Goal: Navigation & Orientation: Find specific page/section

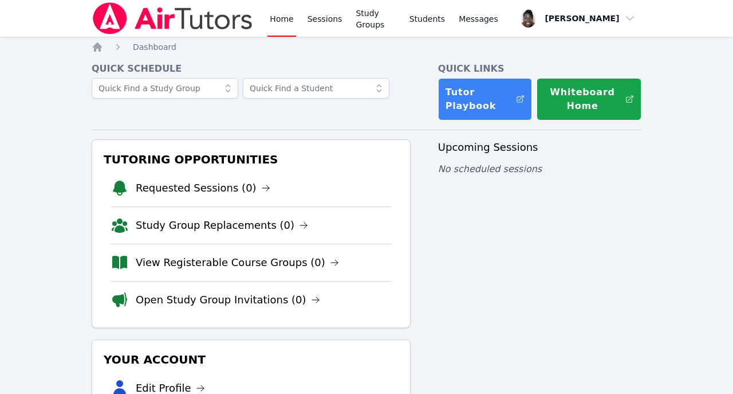
click at [454, 331] on div "Upcoming Sessions No scheduled sessions" at bounding box center [539, 333] width 203 height 388
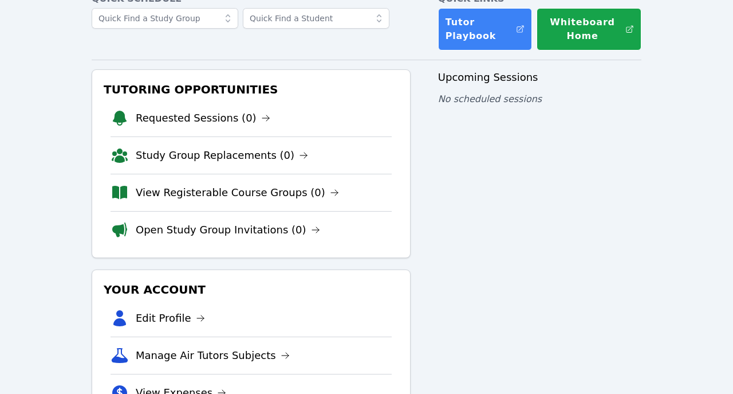
scroll to position [68, 0]
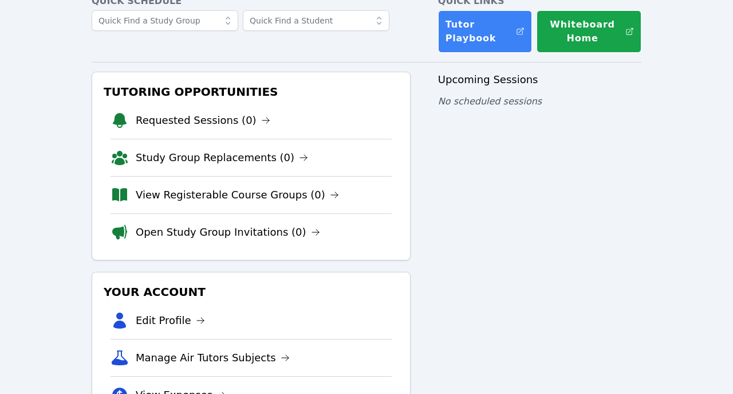
click at [696, 25] on div "Home Sessions Study Groups Students Messages Open user menu Josephine Le Pierro…" at bounding box center [366, 207] width 733 height 551
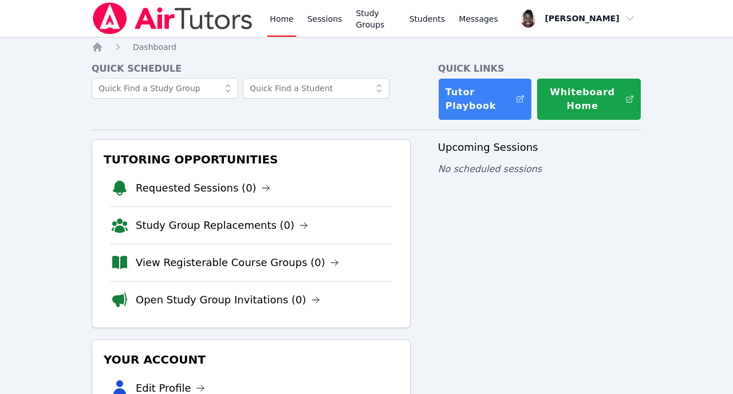
scroll to position [68, 0]
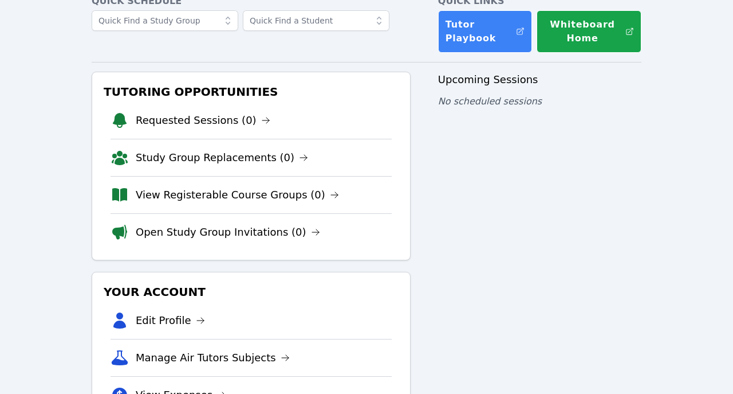
click at [718, 17] on div "Home Sessions Study Groups Students Messages Open user menu [PERSON_NAME] Open …" at bounding box center [366, 207] width 733 height 551
click at [714, 72] on div "Home Sessions Study Groups Students Messages Open user menu Josephine Le Pierro…" at bounding box center [366, 207] width 733 height 551
click at [702, 62] on div "Home Sessions Study Groups Students Messages Open user menu Josephine Le Pierro…" at bounding box center [366, 207] width 733 height 551
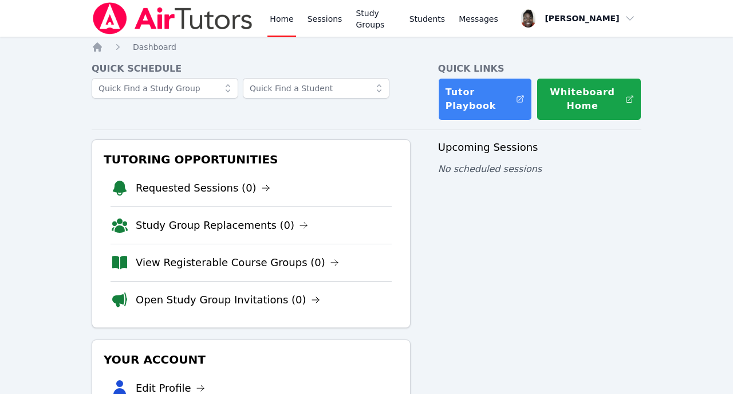
scroll to position [68, 0]
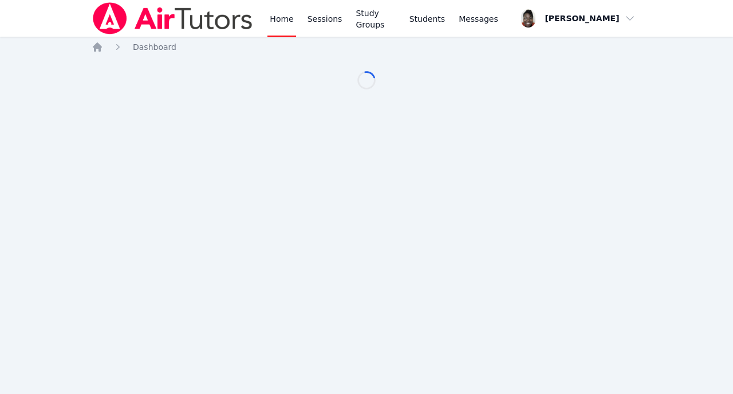
scroll to position [68, 0]
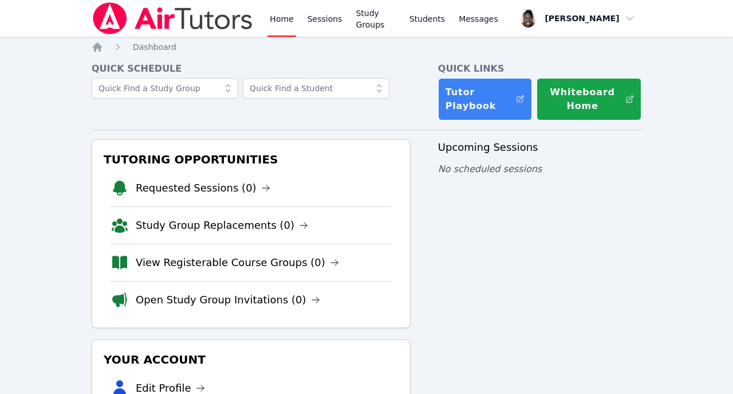
scroll to position [68, 0]
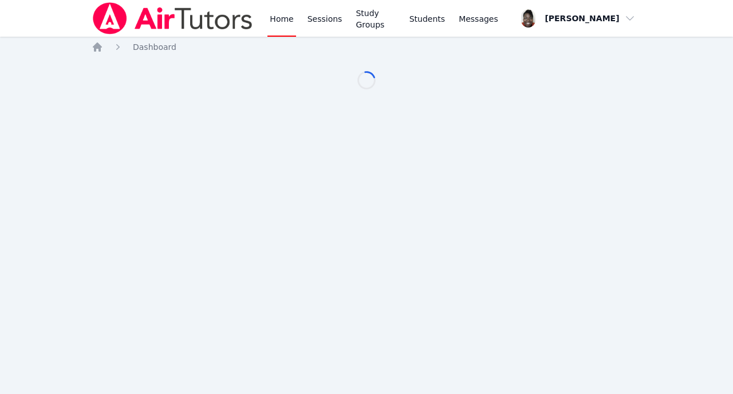
scroll to position [68, 0]
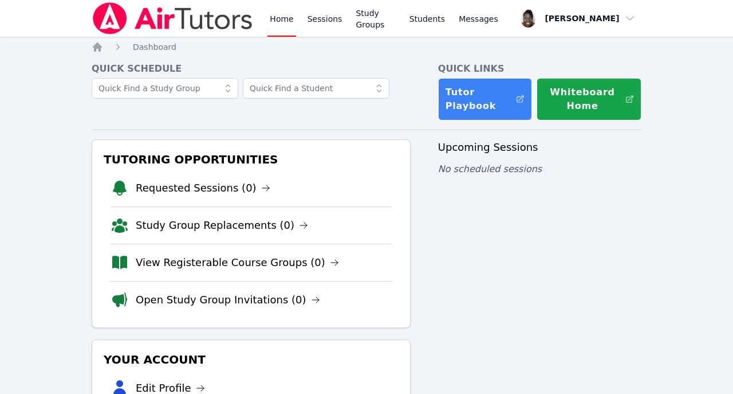
scroll to position [68, 0]
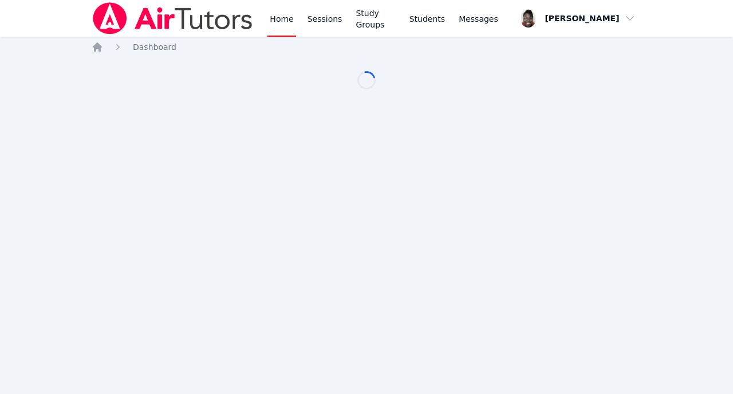
scroll to position [68, 0]
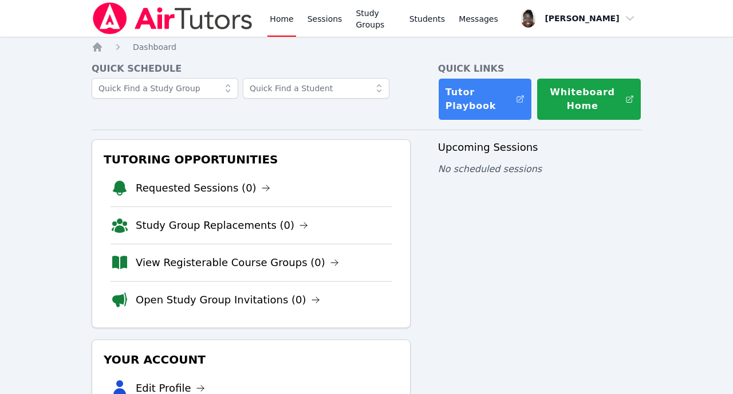
scroll to position [68, 0]
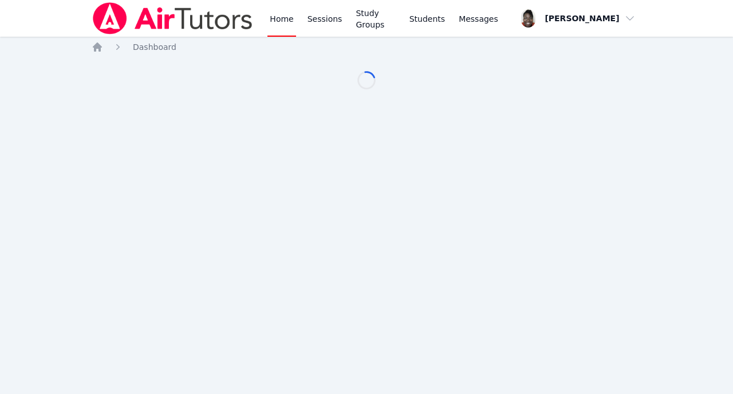
scroll to position [68, 0]
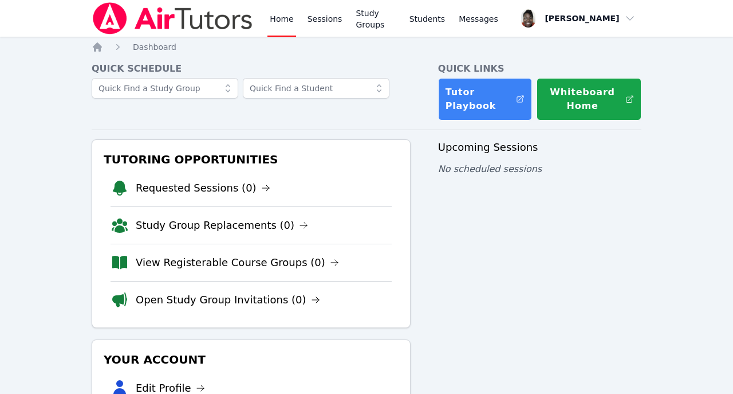
scroll to position [68, 0]
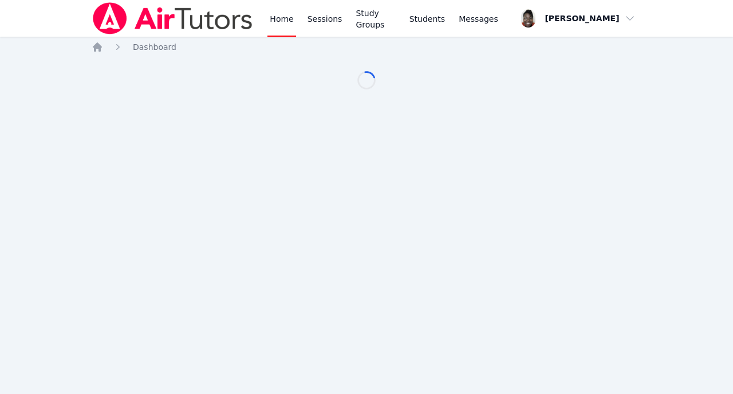
scroll to position [68, 0]
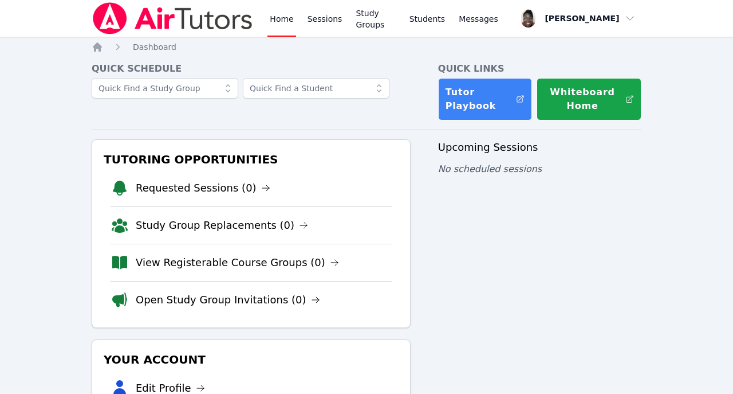
scroll to position [68, 0]
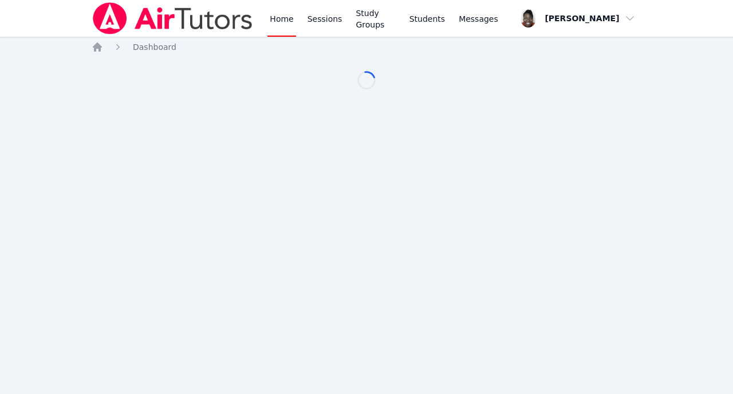
scroll to position [68, 0]
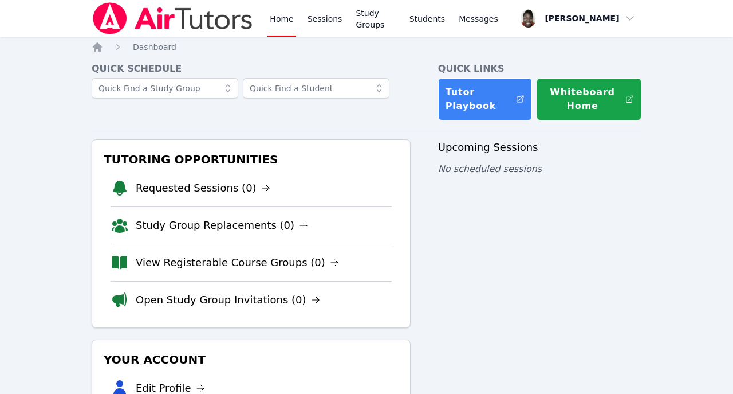
scroll to position [68, 0]
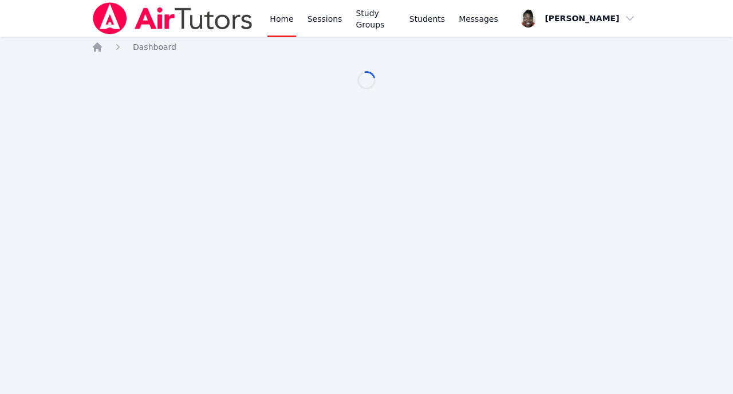
scroll to position [68, 0]
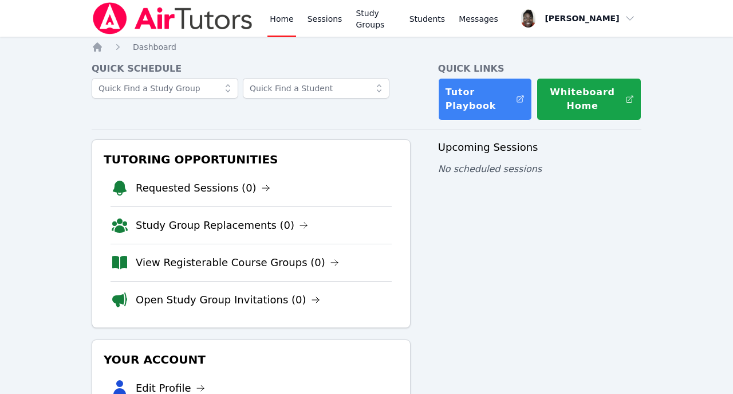
scroll to position [68, 0]
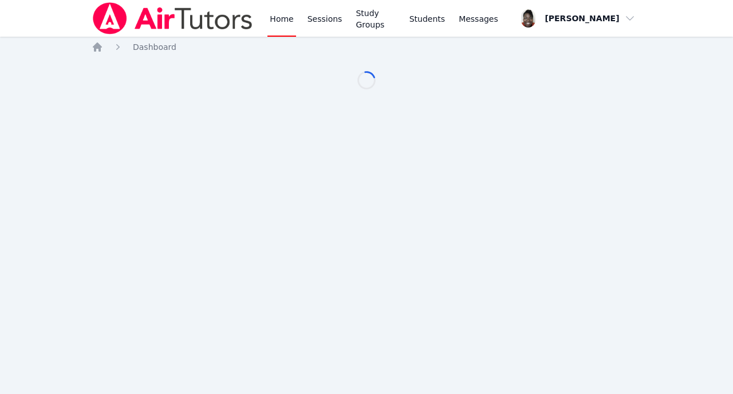
scroll to position [68, 0]
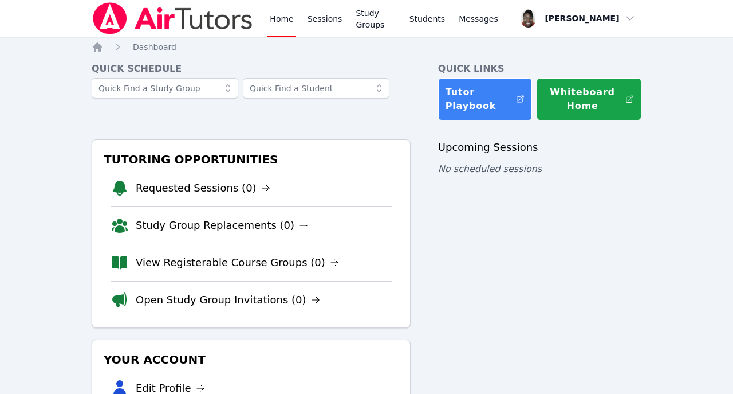
scroll to position [68, 0]
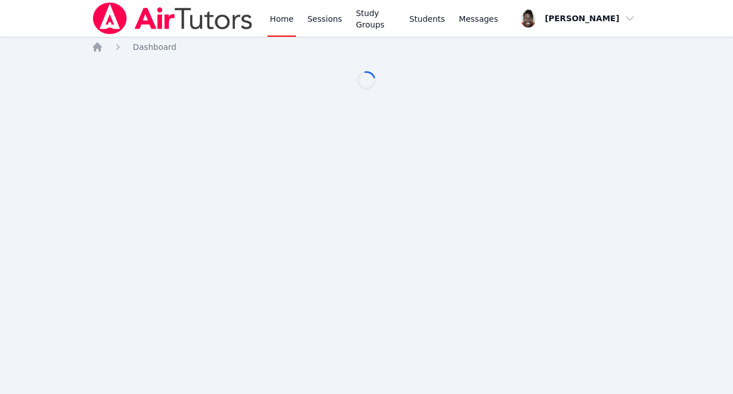
scroll to position [68, 0]
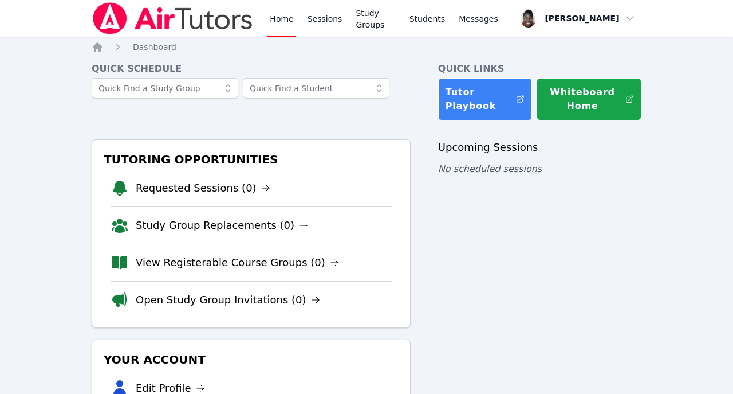
scroll to position [68, 0]
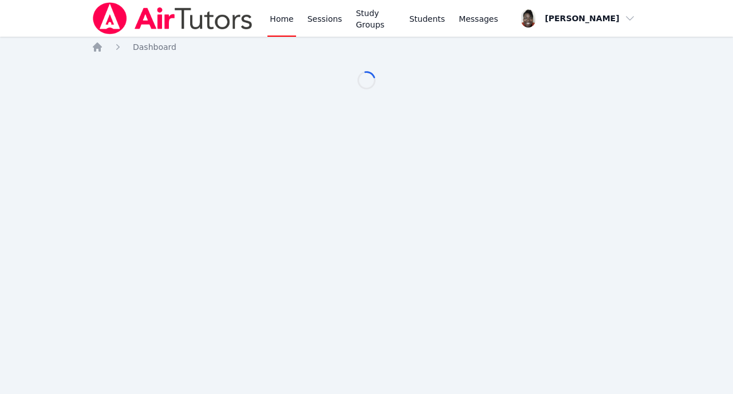
scroll to position [68, 0]
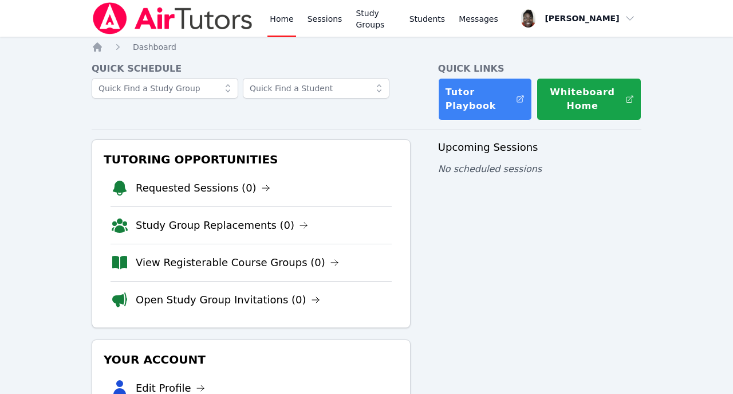
scroll to position [68, 0]
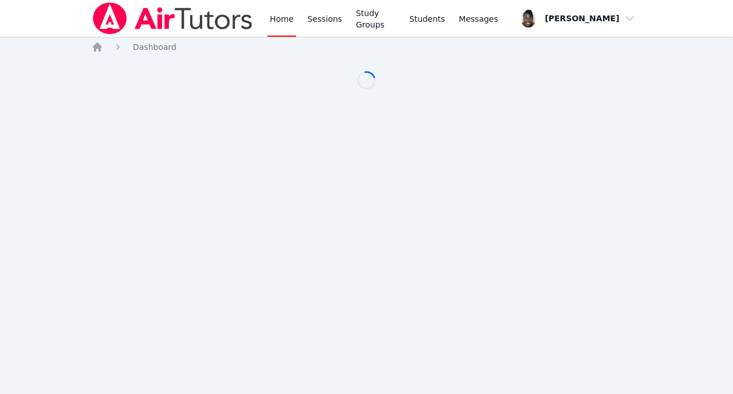
scroll to position [68, 0]
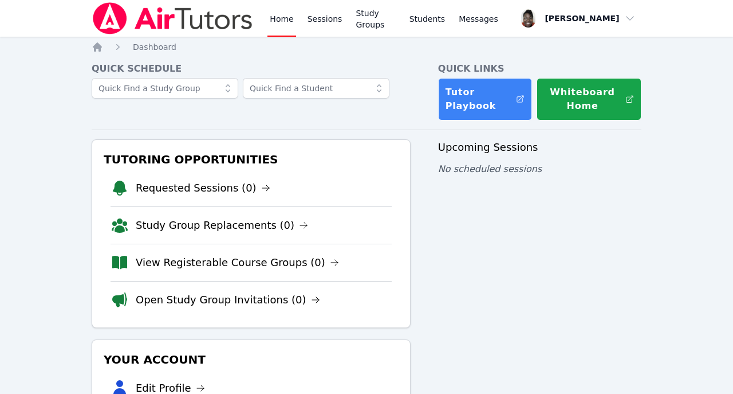
scroll to position [68, 0]
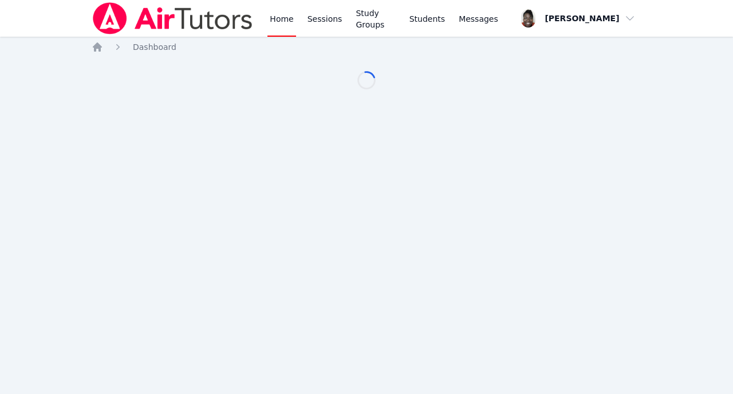
scroll to position [68, 0]
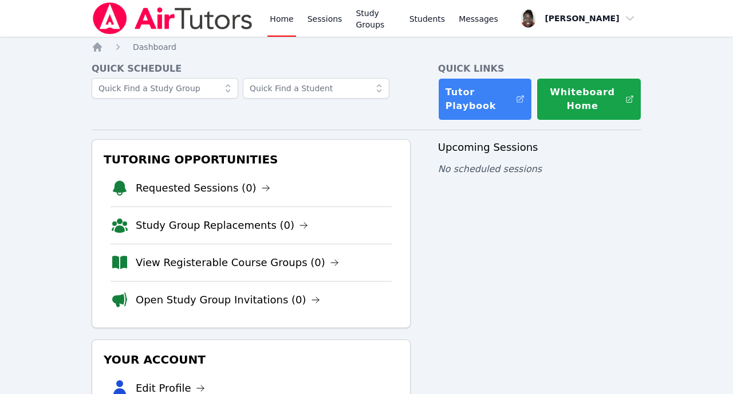
scroll to position [68, 0]
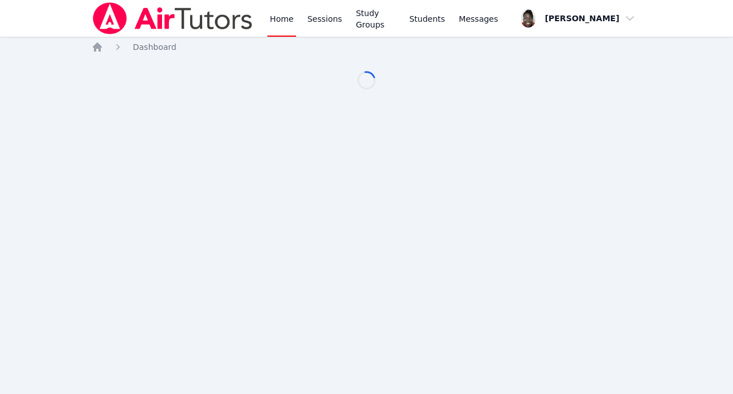
scroll to position [68, 0]
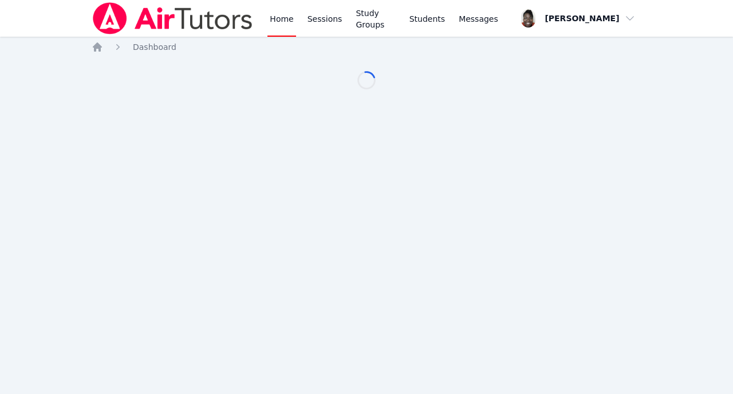
scroll to position [68, 0]
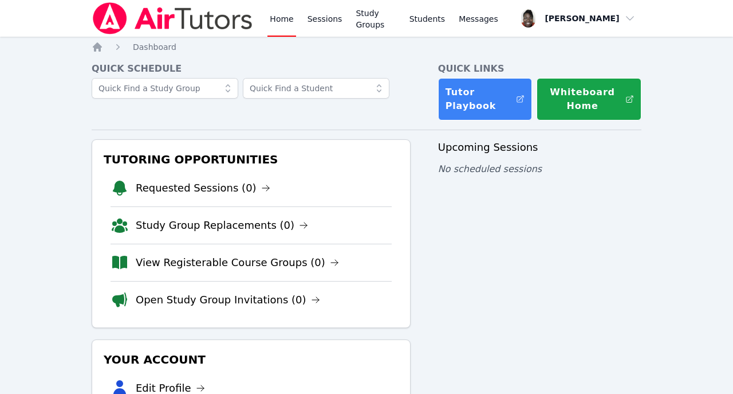
scroll to position [68, 0]
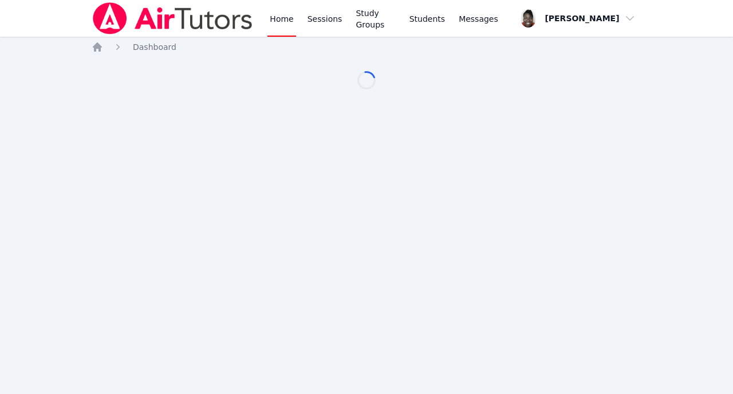
scroll to position [68, 0]
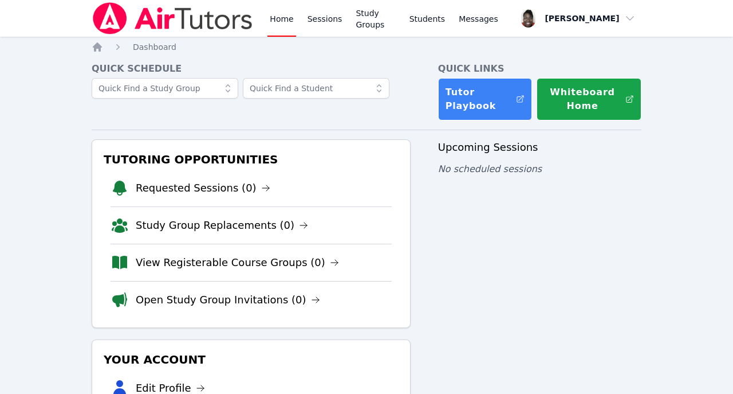
scroll to position [68, 0]
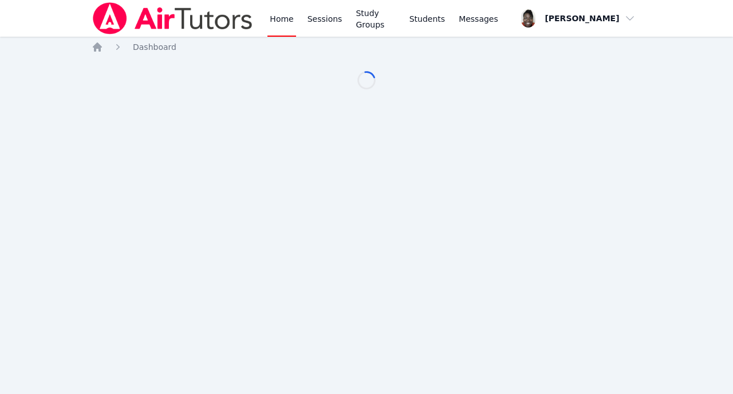
scroll to position [68, 0]
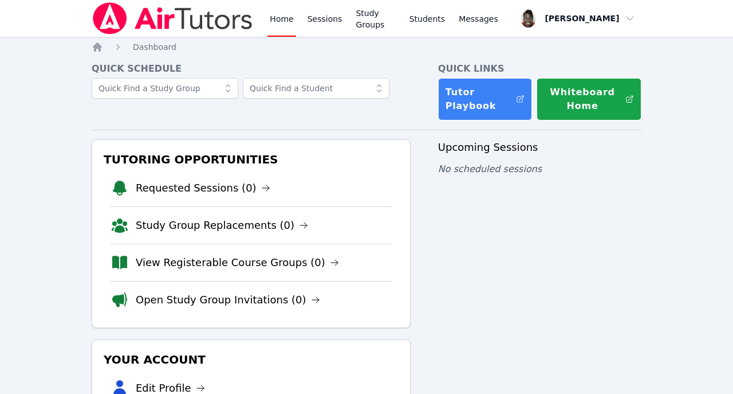
scroll to position [68, 0]
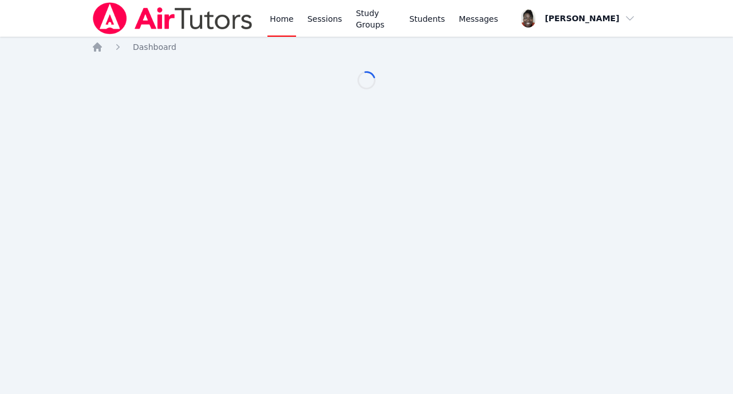
scroll to position [68, 0]
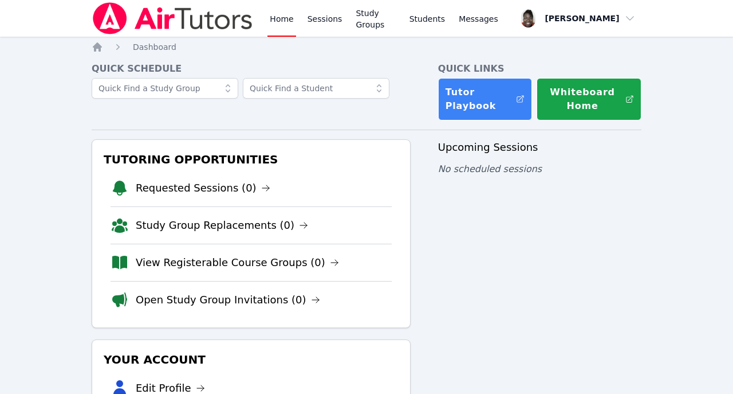
scroll to position [68, 0]
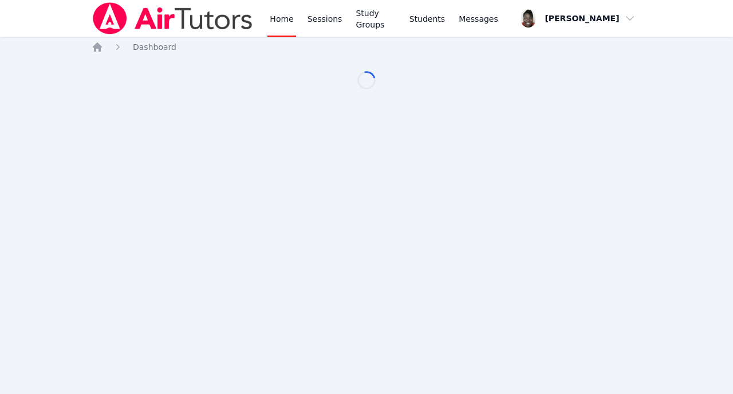
scroll to position [68, 0]
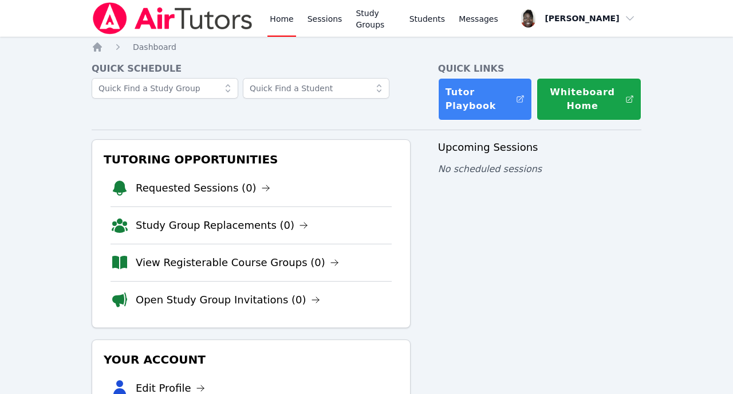
scroll to position [68, 0]
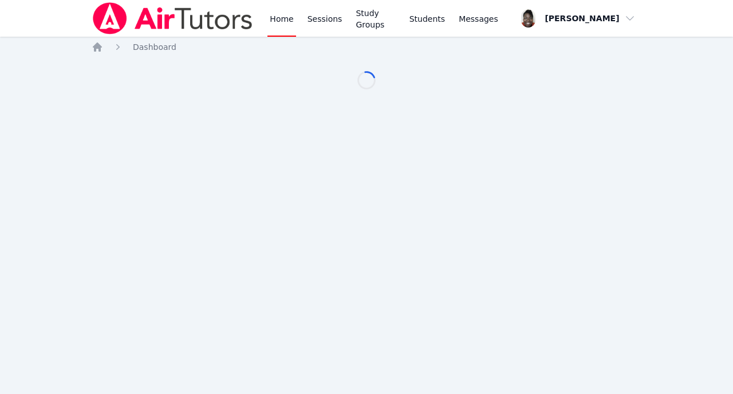
scroll to position [68, 0]
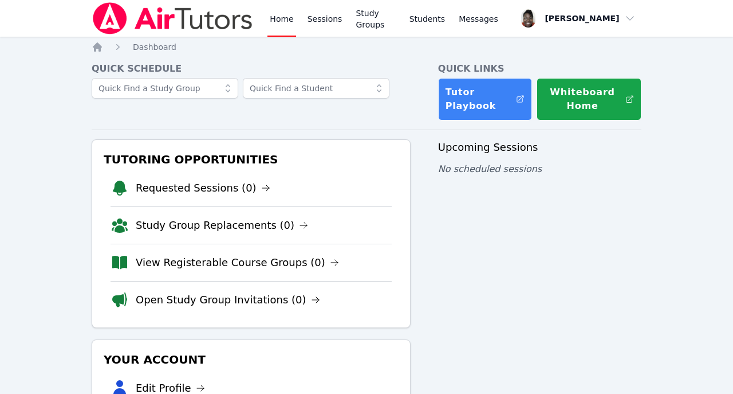
scroll to position [68, 0]
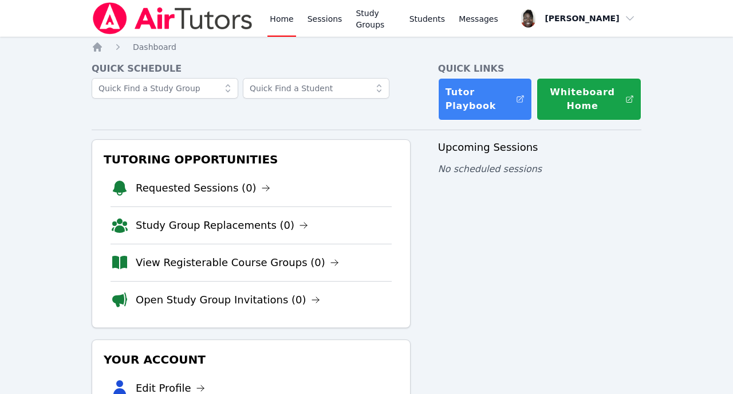
scroll to position [68, 0]
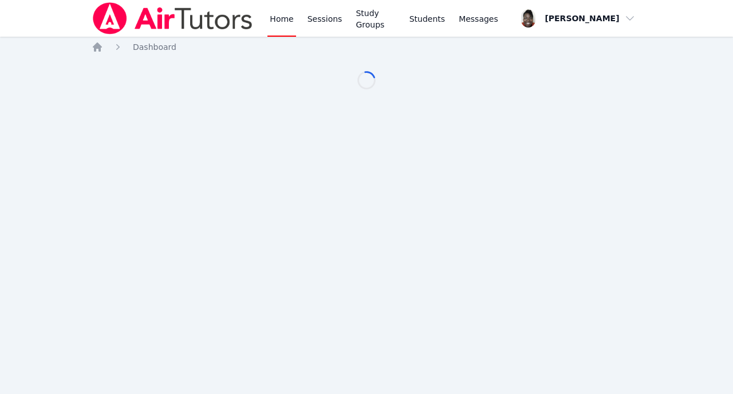
scroll to position [68, 0]
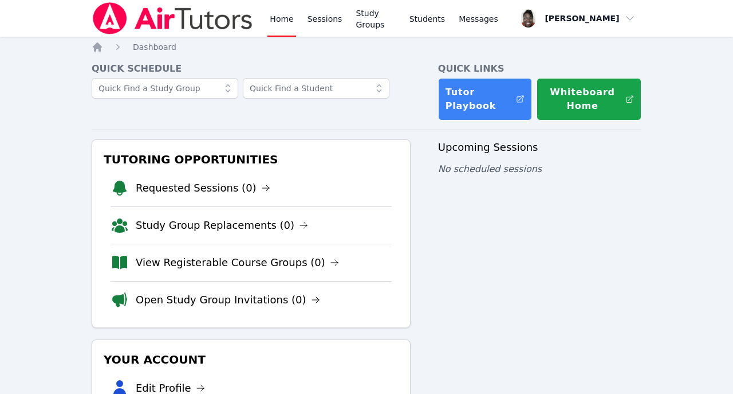
scroll to position [68, 0]
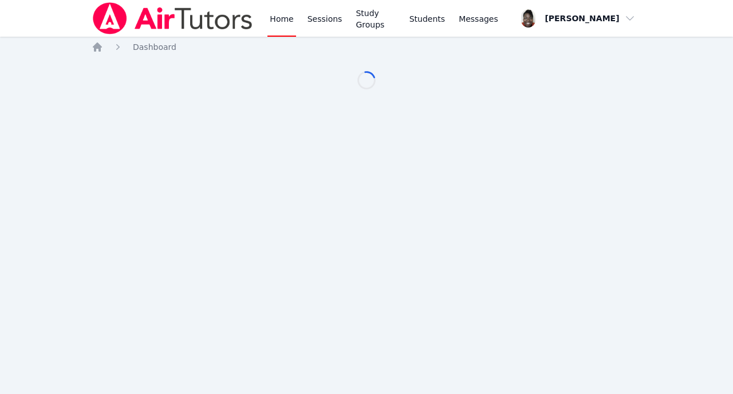
scroll to position [68, 0]
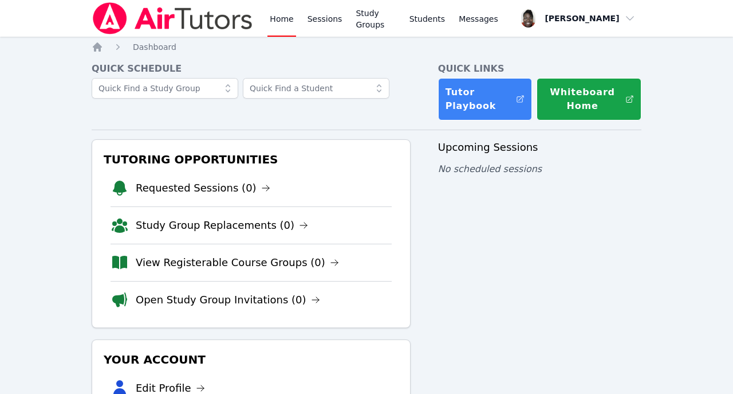
scroll to position [68, 0]
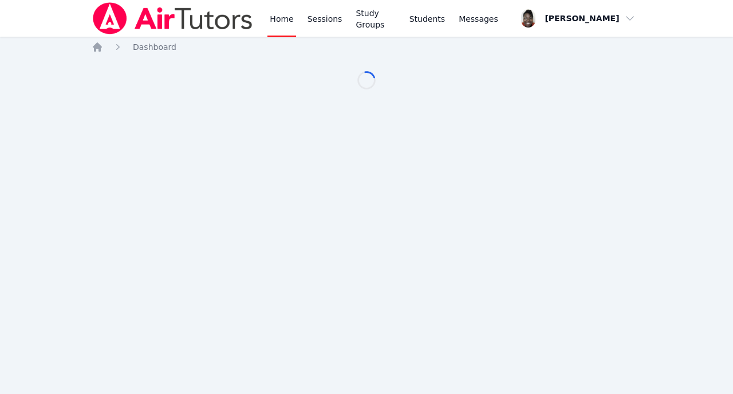
scroll to position [68, 0]
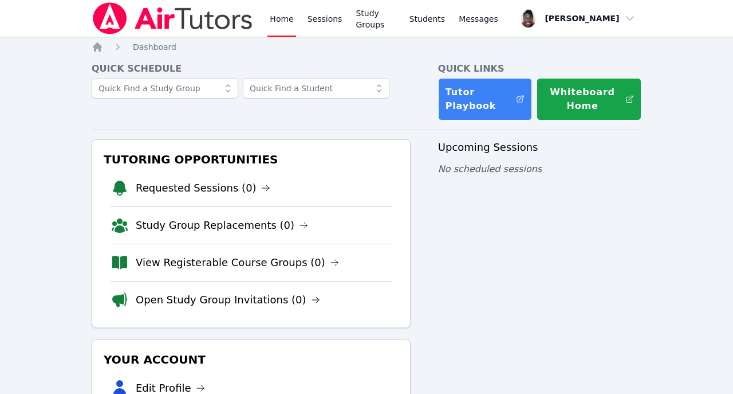
scroll to position [68, 0]
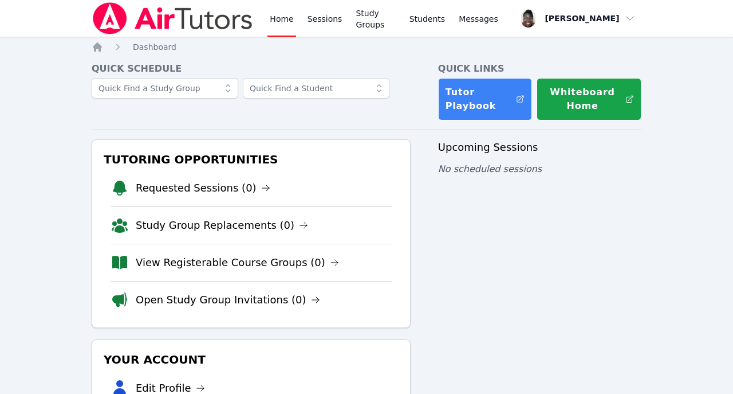
scroll to position [68, 0]
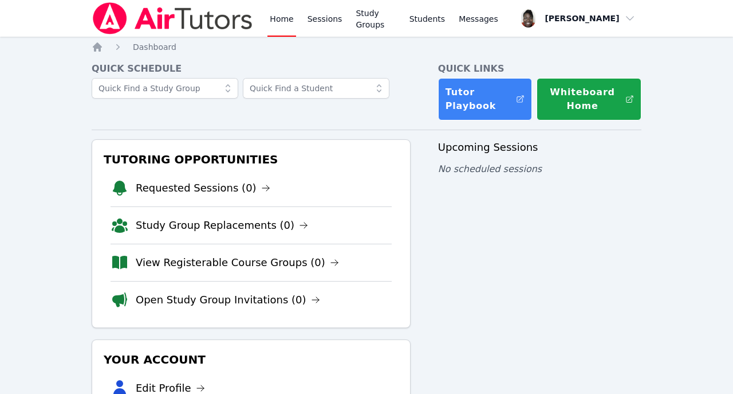
scroll to position [68, 0]
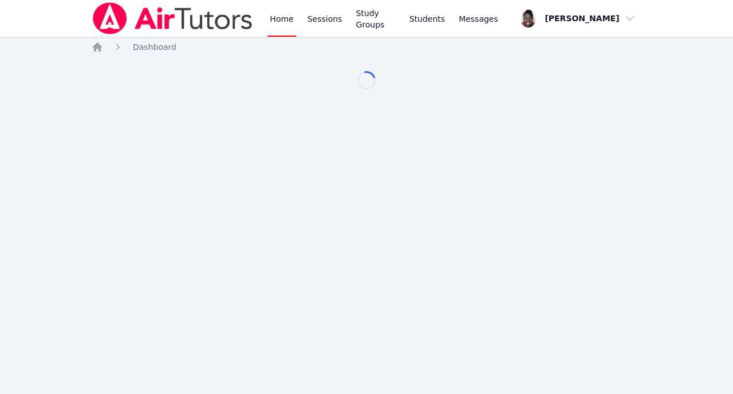
scroll to position [68, 0]
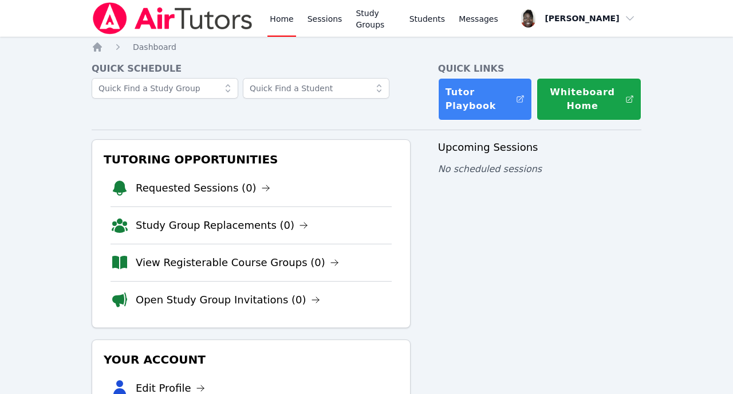
scroll to position [68, 0]
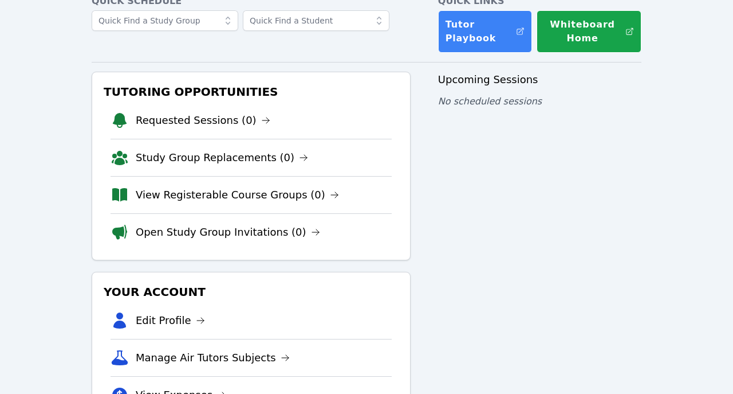
scroll to position [68, 0]
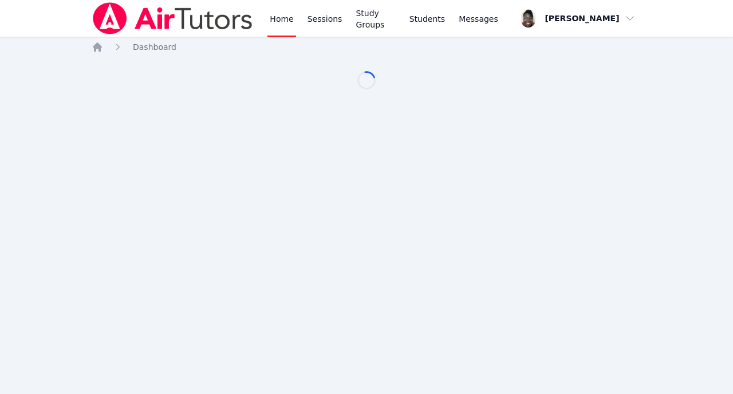
scroll to position [68, 0]
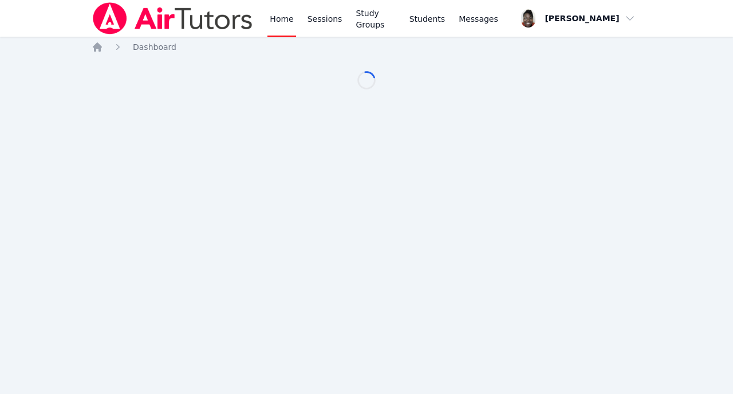
scroll to position [68, 0]
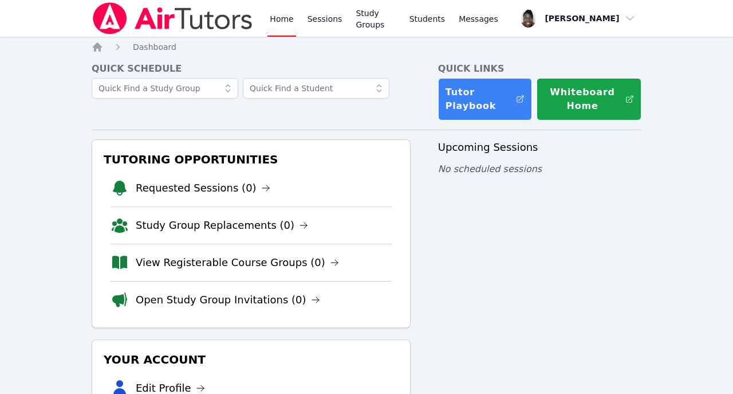
scroll to position [68, 0]
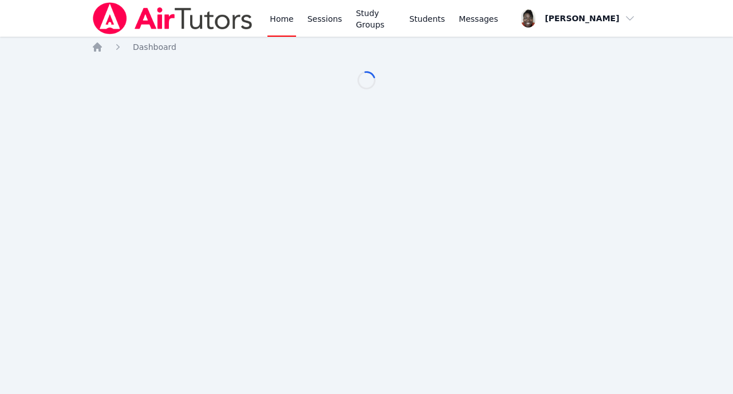
scroll to position [68, 0]
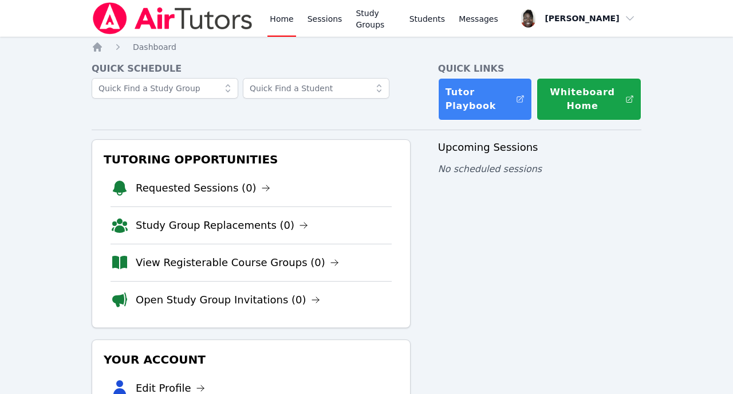
scroll to position [68, 0]
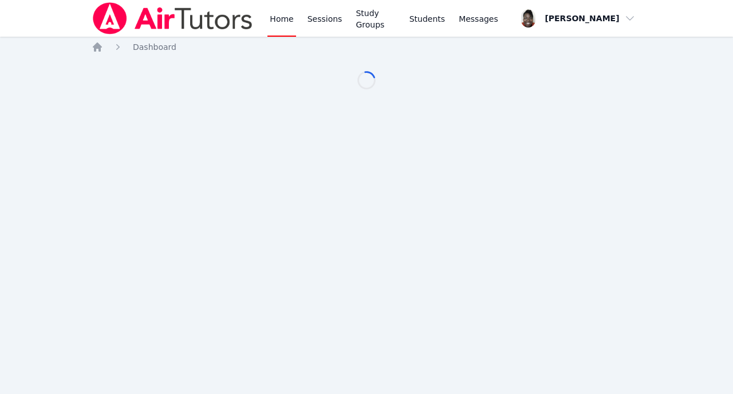
scroll to position [68, 0]
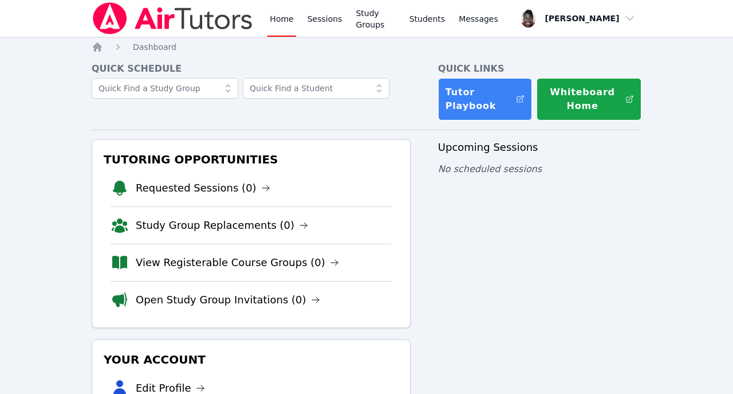
scroll to position [68, 0]
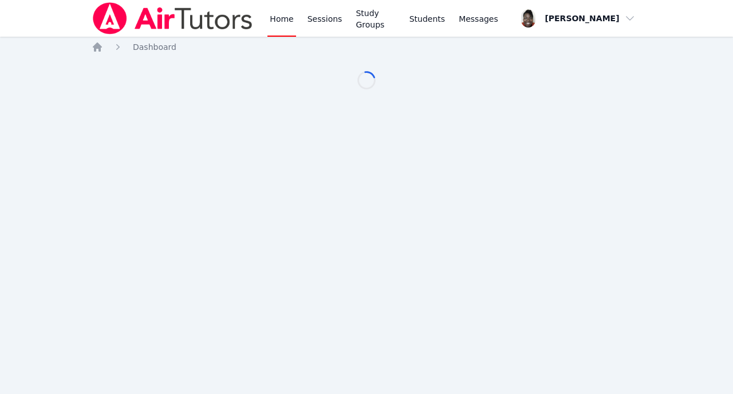
scroll to position [68, 0]
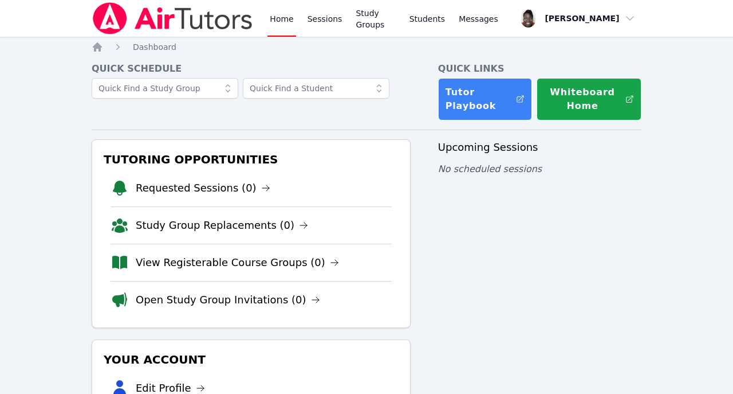
scroll to position [68, 0]
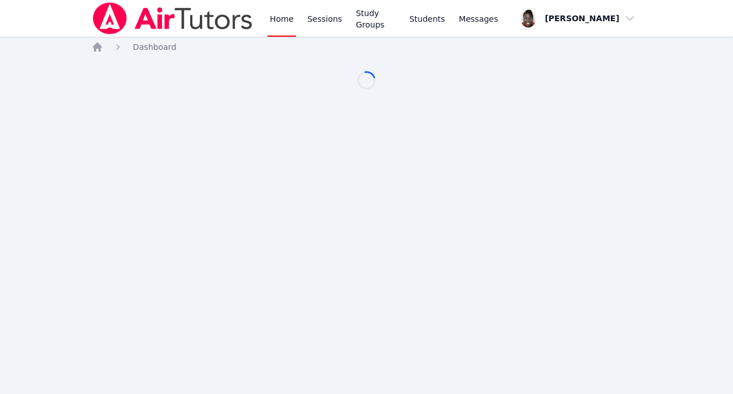
scroll to position [68, 0]
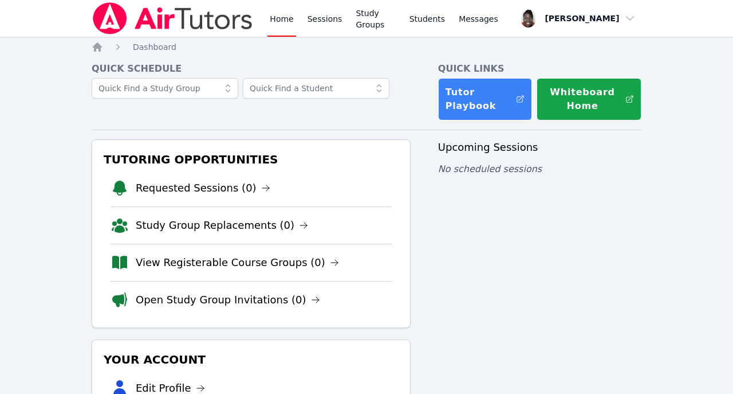
scroll to position [68, 0]
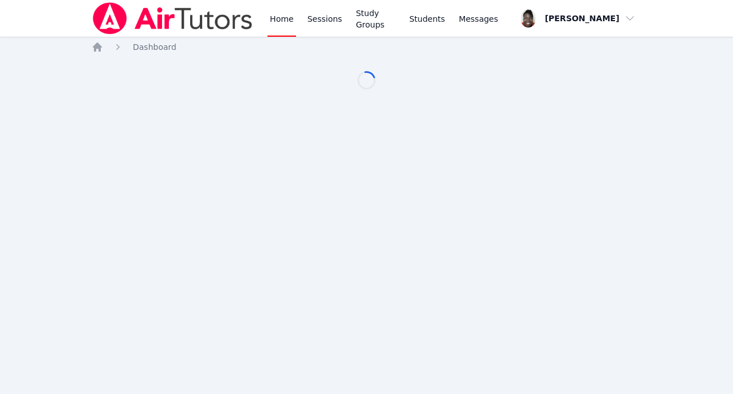
scroll to position [68, 0]
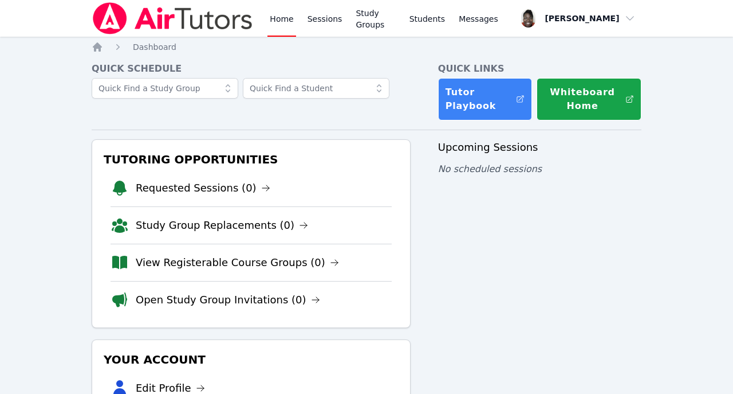
scroll to position [68, 0]
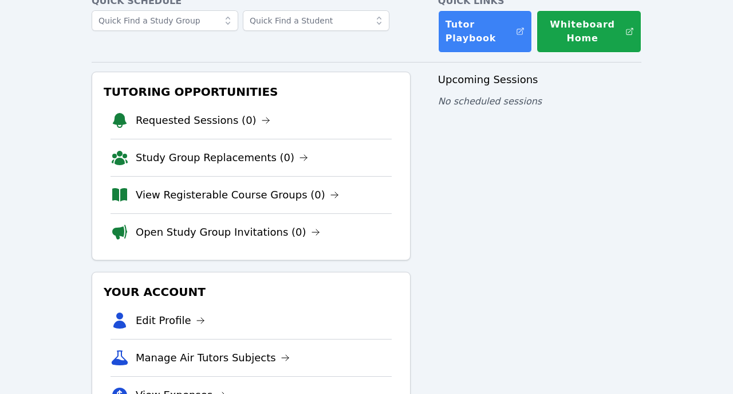
drag, startPoint x: 0, startPoint y: 0, endPoint x: 585, endPoint y: 265, distance: 642.8
click at [585, 265] on div "Upcoming Sessions No scheduled sessions" at bounding box center [539, 266] width 203 height 388
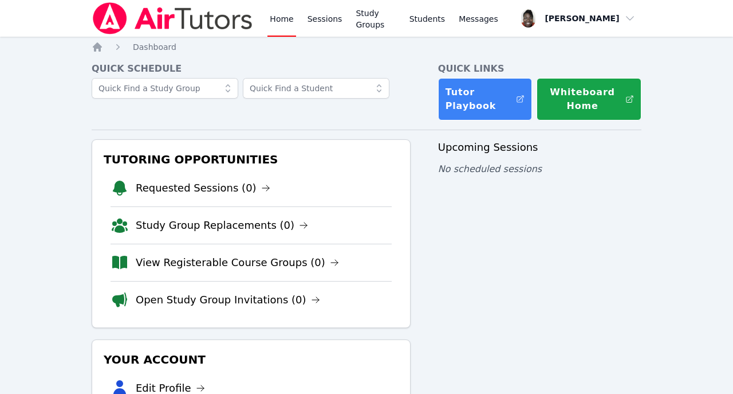
scroll to position [68, 0]
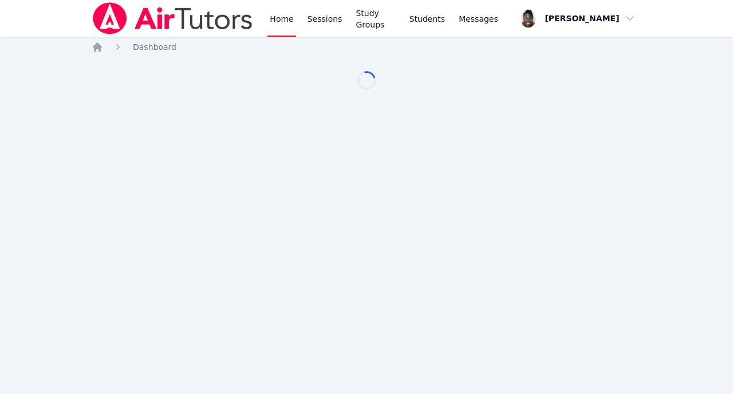
scroll to position [68, 0]
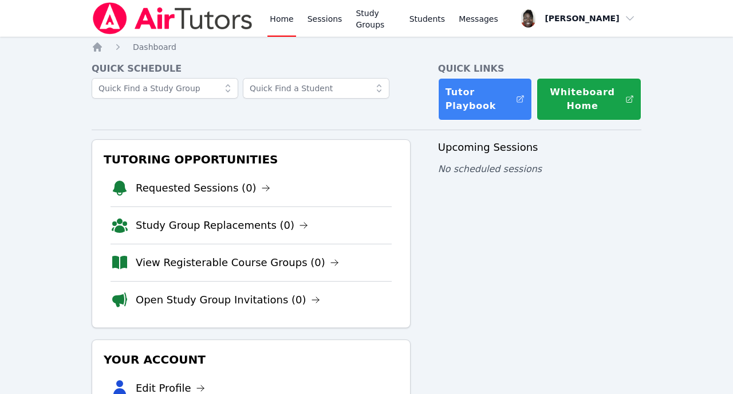
scroll to position [68, 0]
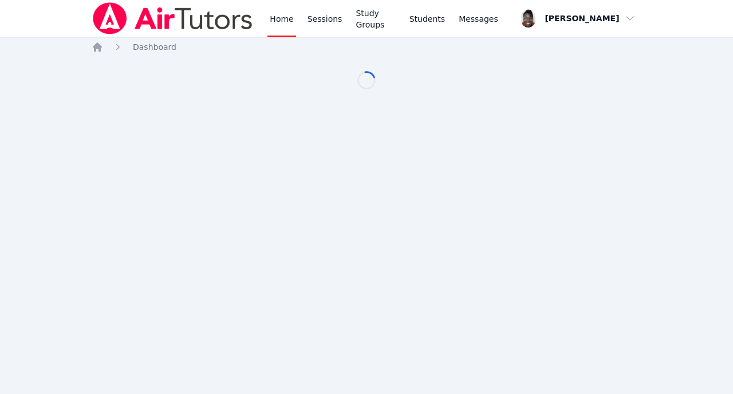
scroll to position [68, 0]
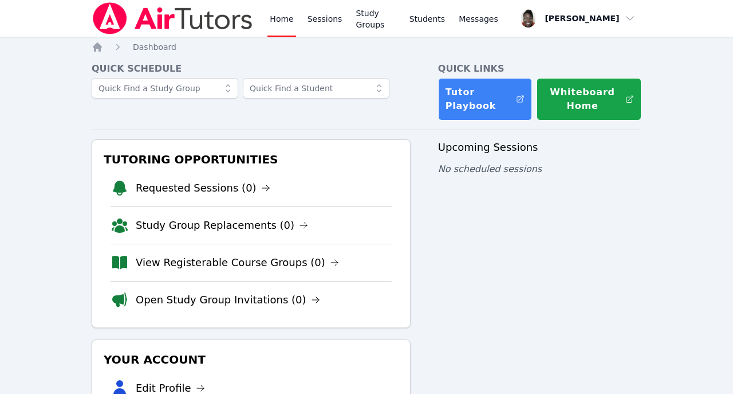
scroll to position [68, 0]
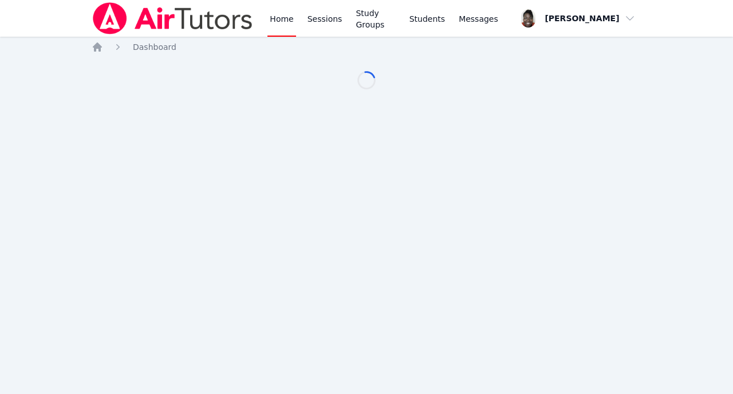
scroll to position [68, 0]
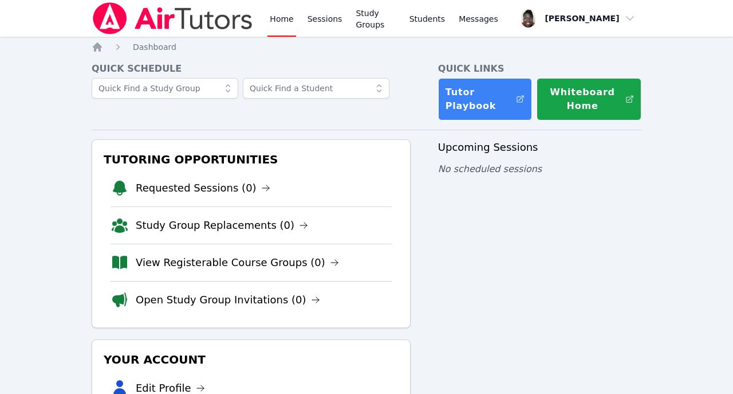
scroll to position [68, 0]
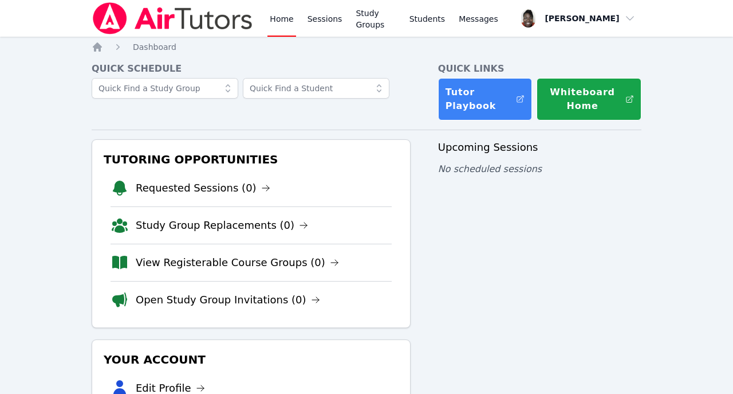
scroll to position [68, 0]
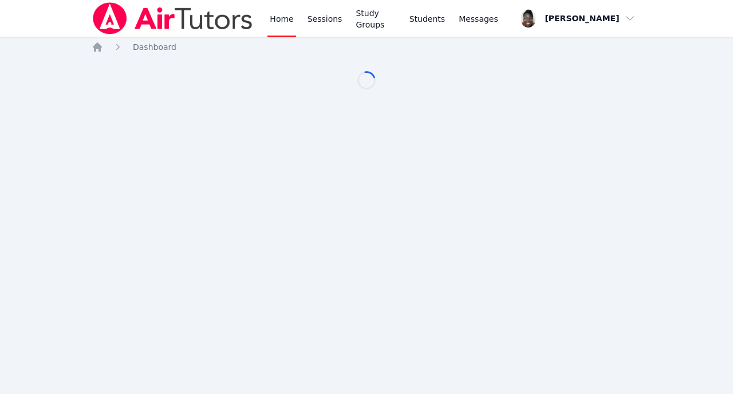
scroll to position [68, 0]
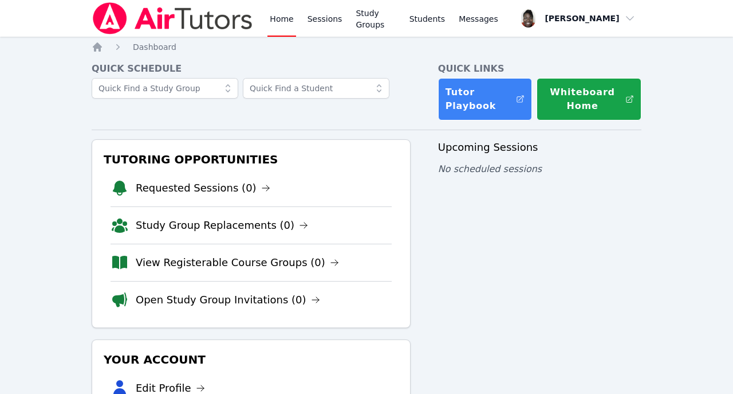
scroll to position [68, 0]
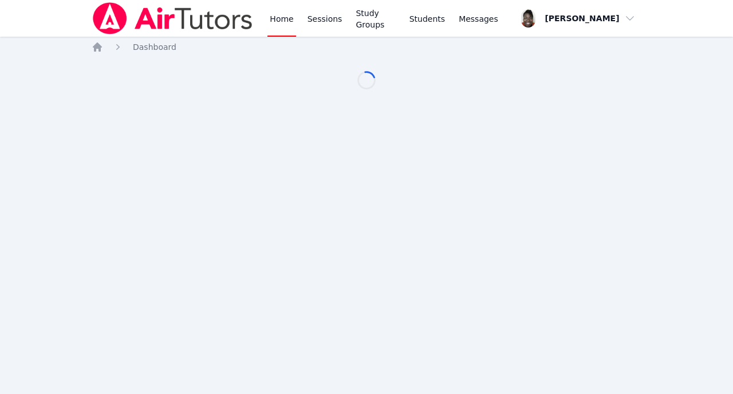
scroll to position [68, 0]
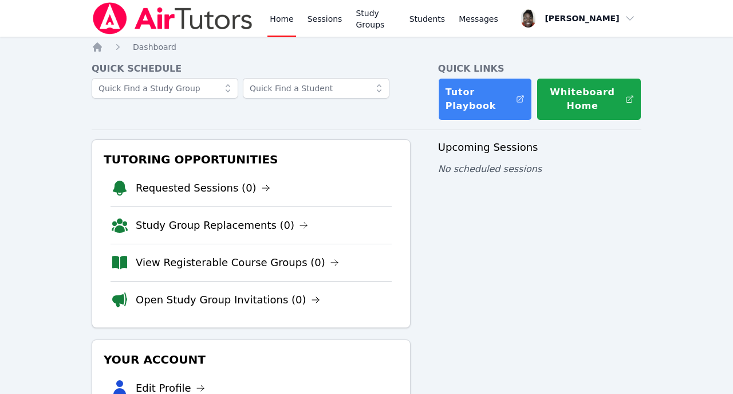
scroll to position [68, 0]
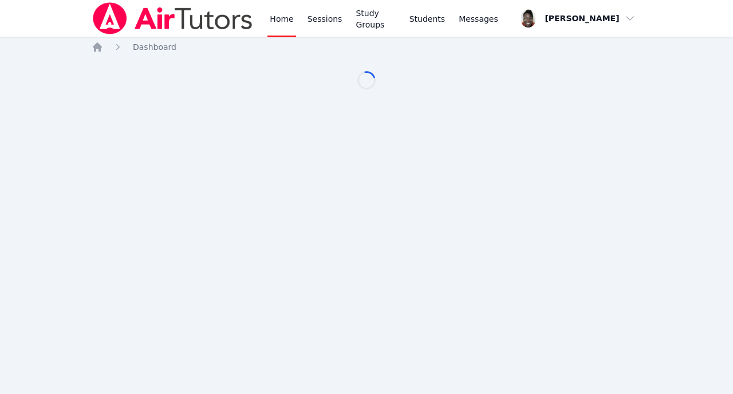
scroll to position [68, 0]
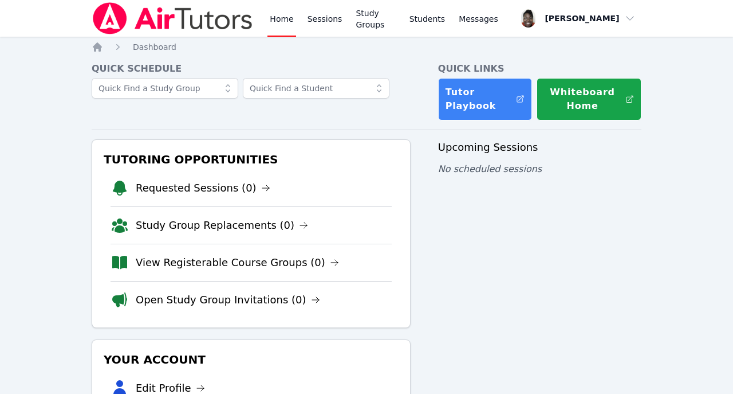
scroll to position [68, 0]
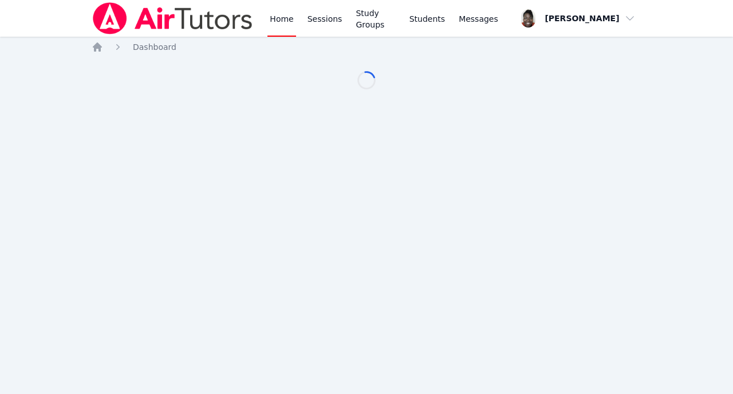
scroll to position [68, 0]
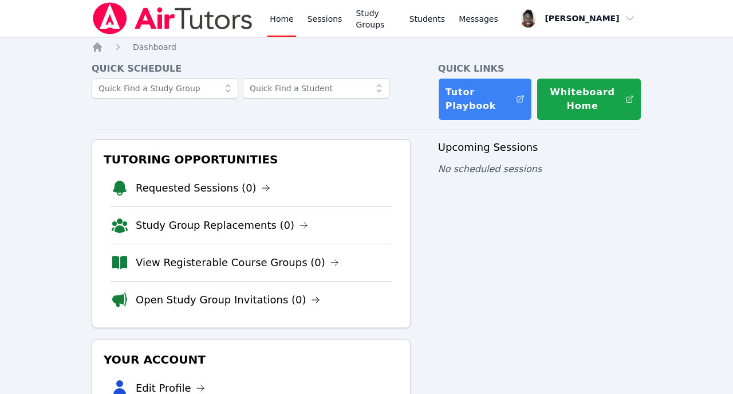
scroll to position [68, 0]
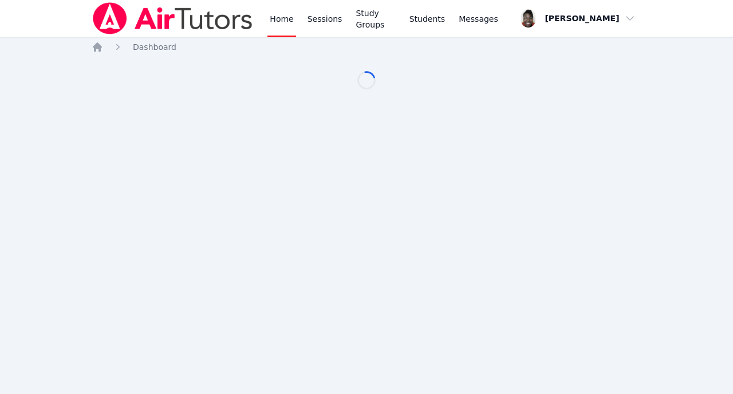
scroll to position [68, 0]
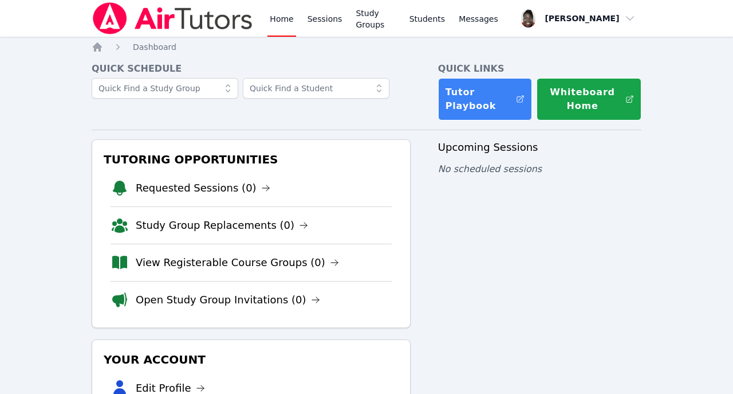
scroll to position [68, 0]
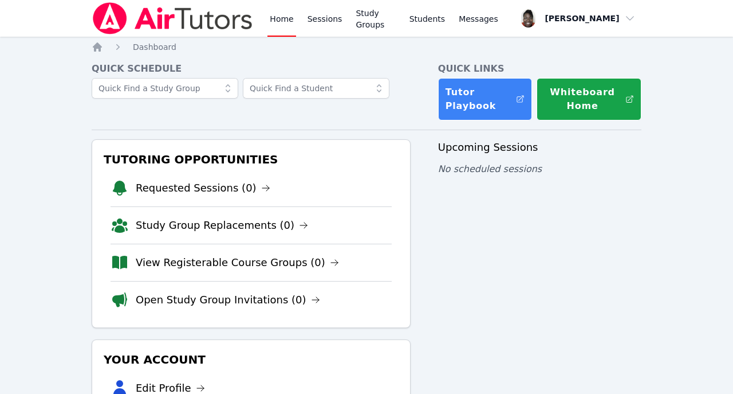
scroll to position [68, 0]
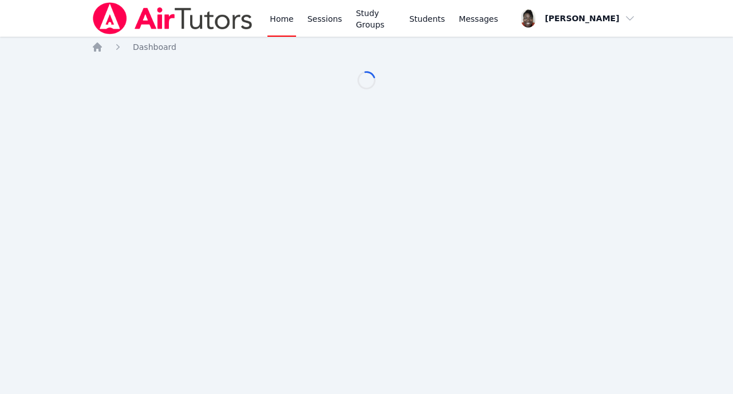
scroll to position [68, 0]
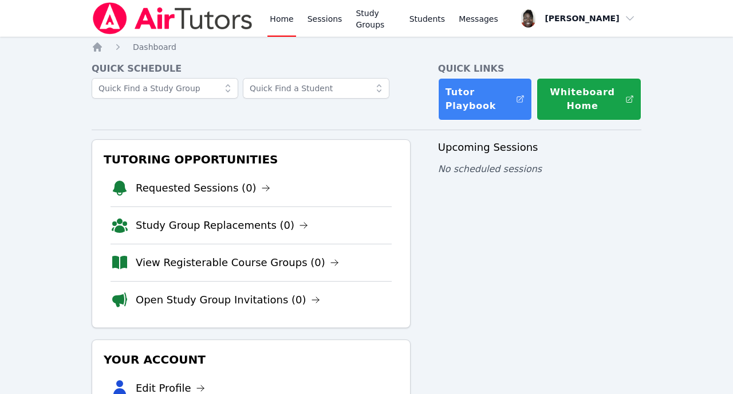
scroll to position [68, 0]
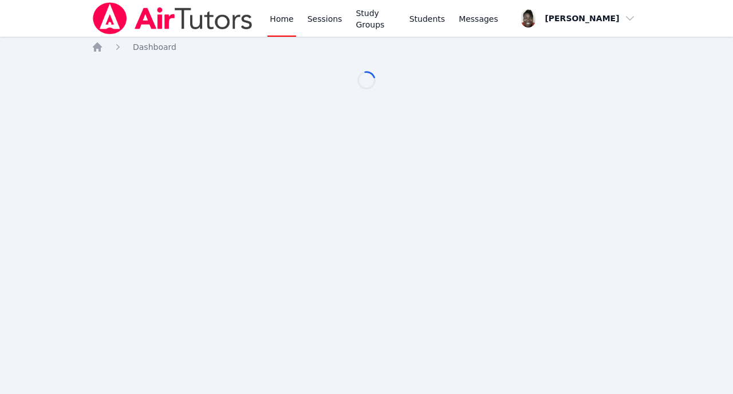
scroll to position [68, 0]
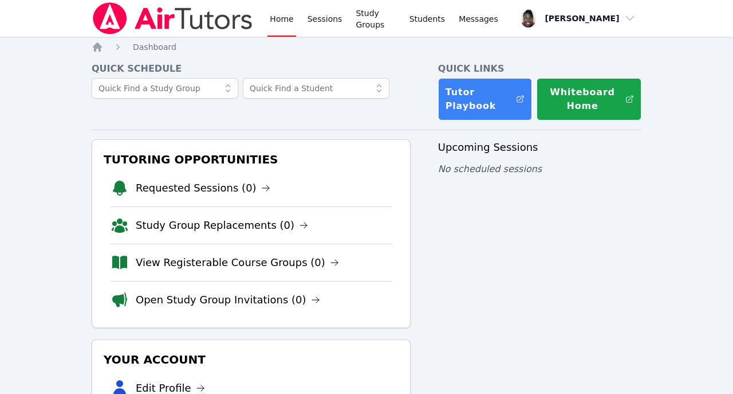
scroll to position [68, 0]
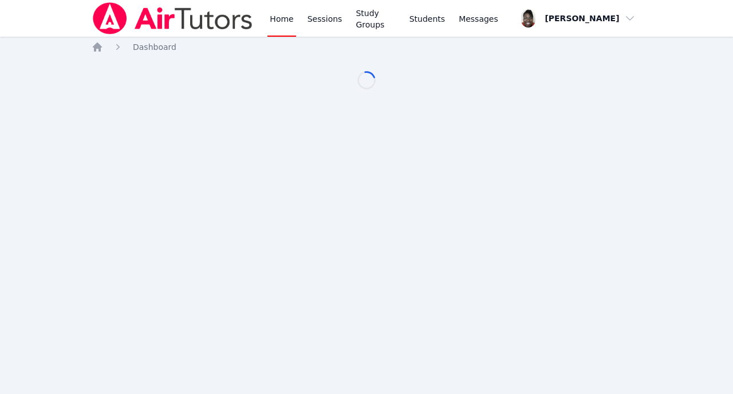
scroll to position [68, 0]
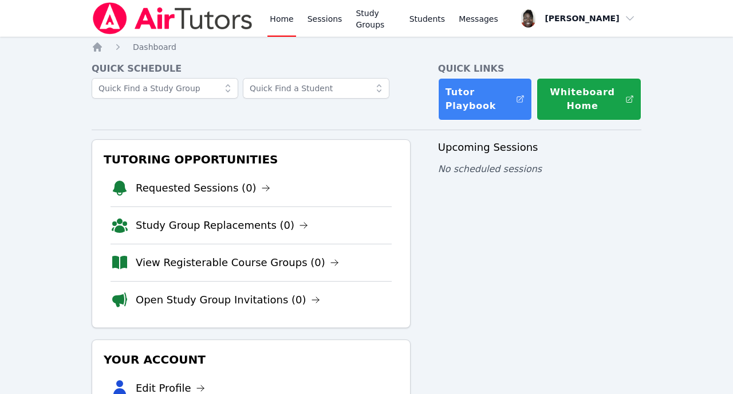
scroll to position [68, 0]
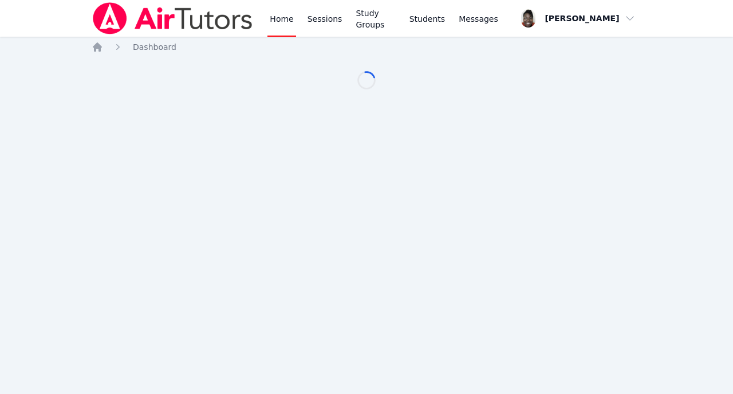
scroll to position [68, 0]
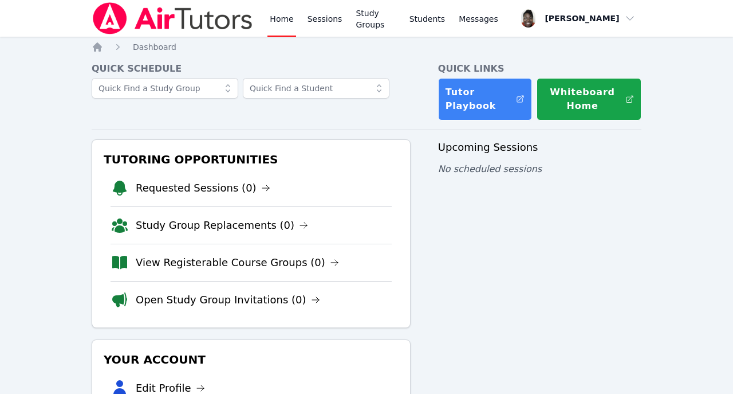
scroll to position [68, 0]
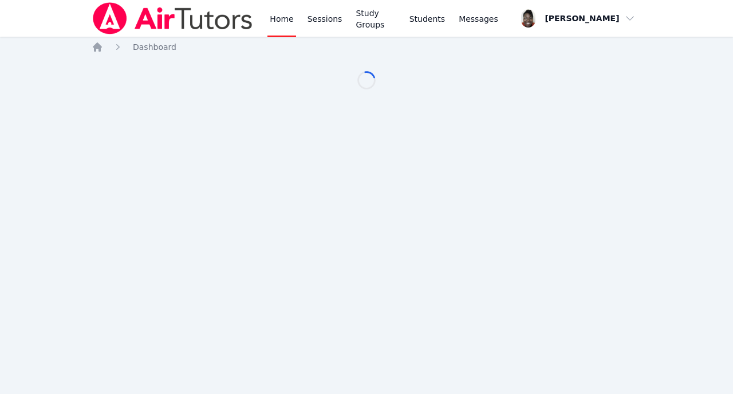
scroll to position [68, 0]
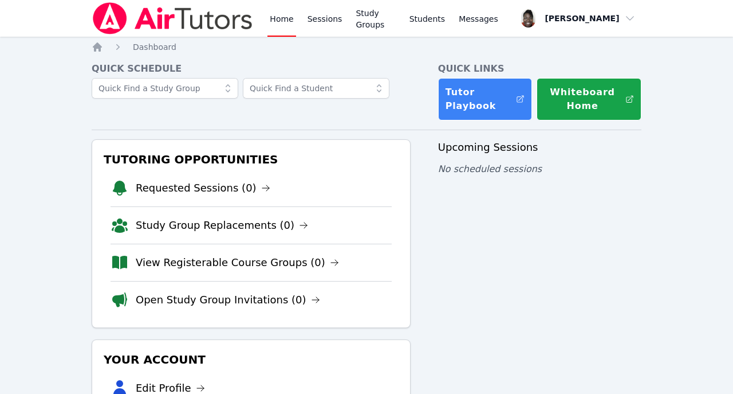
scroll to position [68, 0]
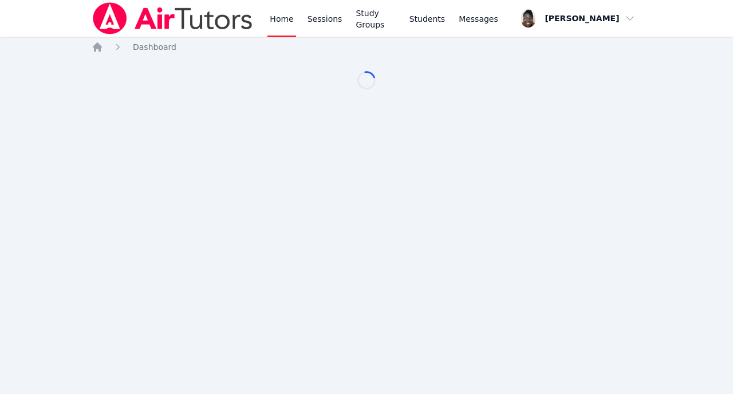
scroll to position [68, 0]
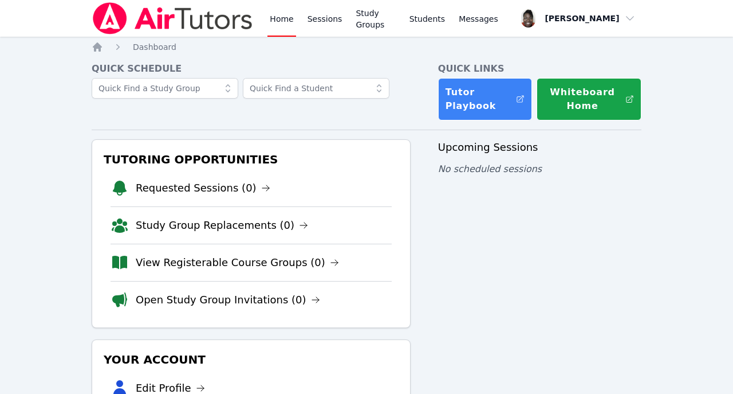
scroll to position [68, 0]
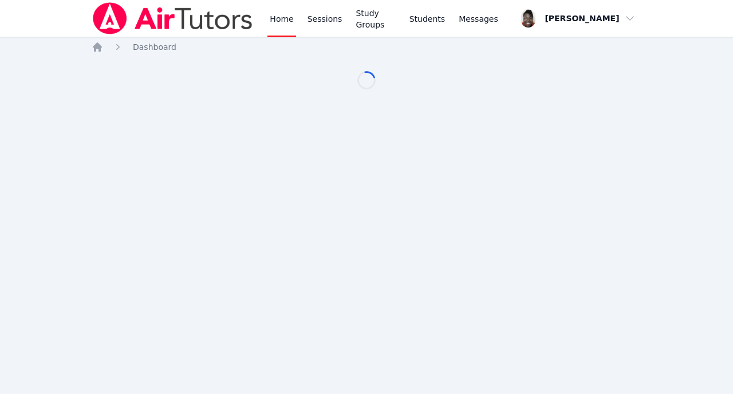
scroll to position [68, 0]
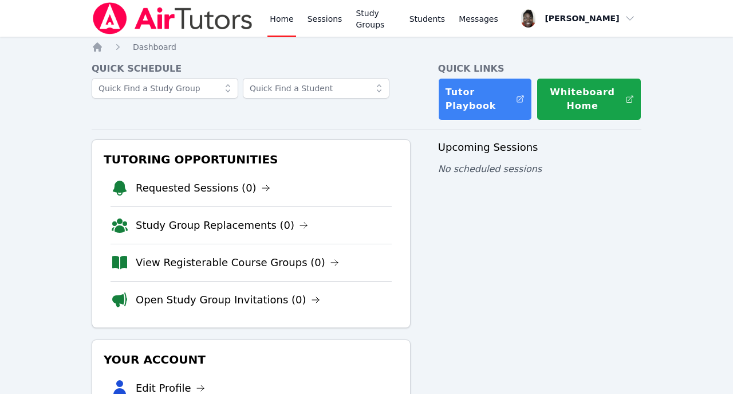
scroll to position [68, 0]
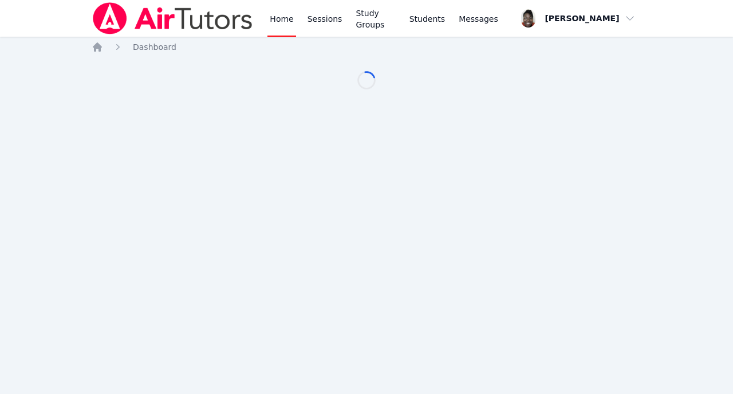
scroll to position [68, 0]
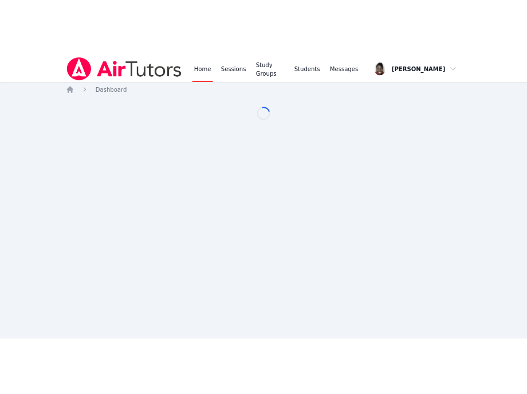
scroll to position [68, 0]
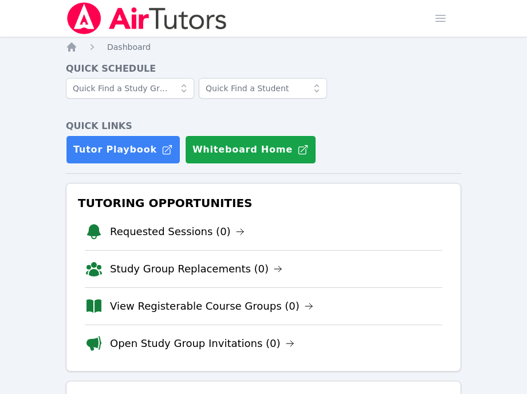
scroll to position [68, 0]
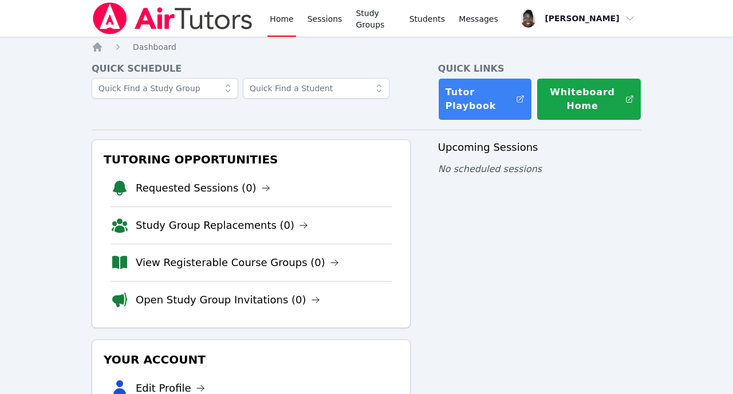
scroll to position [68, 0]
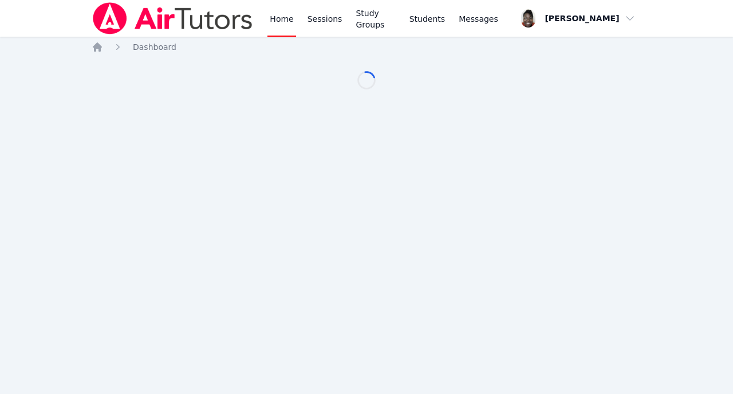
scroll to position [68, 0]
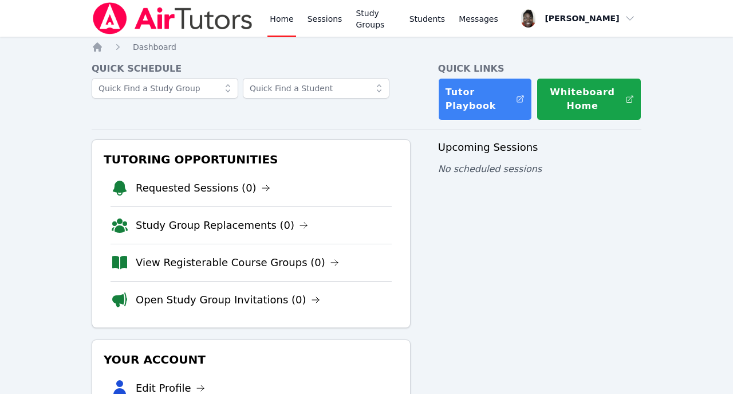
scroll to position [68, 0]
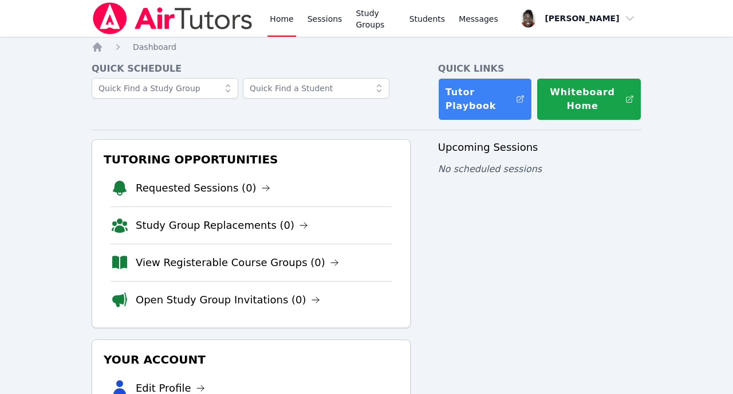
scroll to position [68, 0]
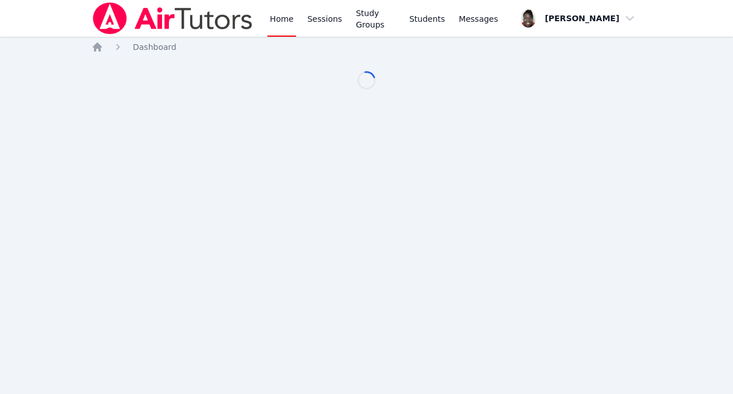
scroll to position [68, 0]
